Goal: Ask a question

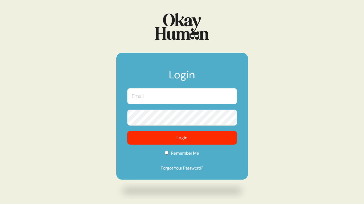
click at [146, 105] on form "Login Login Remember Me Forgot Your Password?" at bounding box center [181, 116] width 131 height 127
click at [146, 100] on input "text" at bounding box center [182, 96] width 110 height 16
type input "[EMAIL_ADDRESS][DOMAIN_NAME]"
click at [127, 131] on button "Login" at bounding box center [182, 138] width 110 height 14
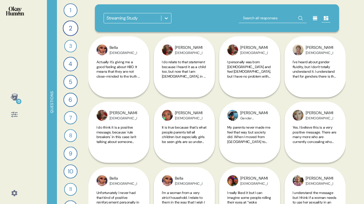
click at [160, 15] on div "Streaming Study" at bounding box center [132, 18] width 57 height 10
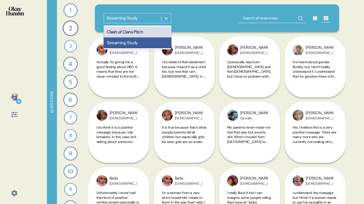
click at [153, 33] on div "Clash of Clans Pitch" at bounding box center [137, 32] width 68 height 11
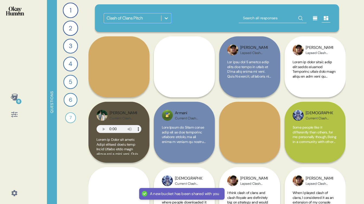
click at [85, 108] on div "Questions 1 What mobile games do you play regularly, and which ones do you keep…" at bounding box center [196, 102] width 298 height 204
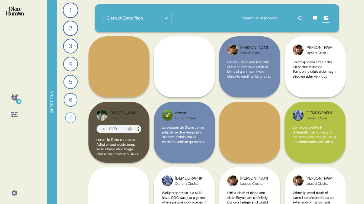
click at [315, 20] on icon at bounding box center [315, 18] width 4 height 4
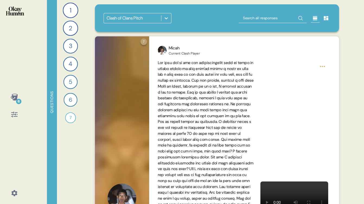
click at [324, 20] on icon at bounding box center [325, 18] width 5 height 4
